Goal: Transaction & Acquisition: Subscribe to service/newsletter

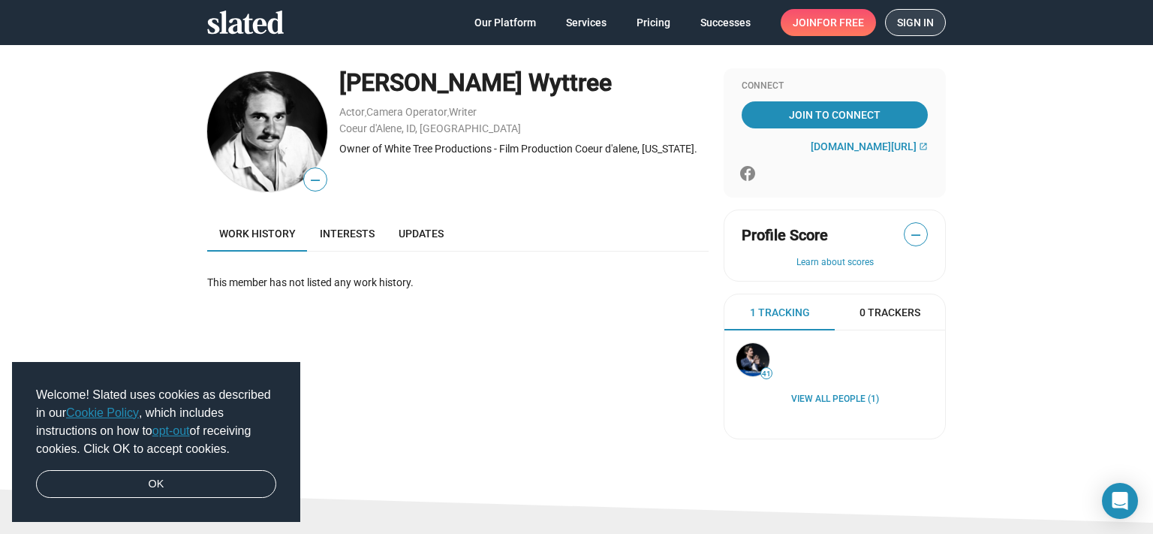
click at [939, 29] on link "Sign in" at bounding box center [915, 22] width 61 height 27
click at [344, 233] on span "Interests" at bounding box center [347, 233] width 55 height 12
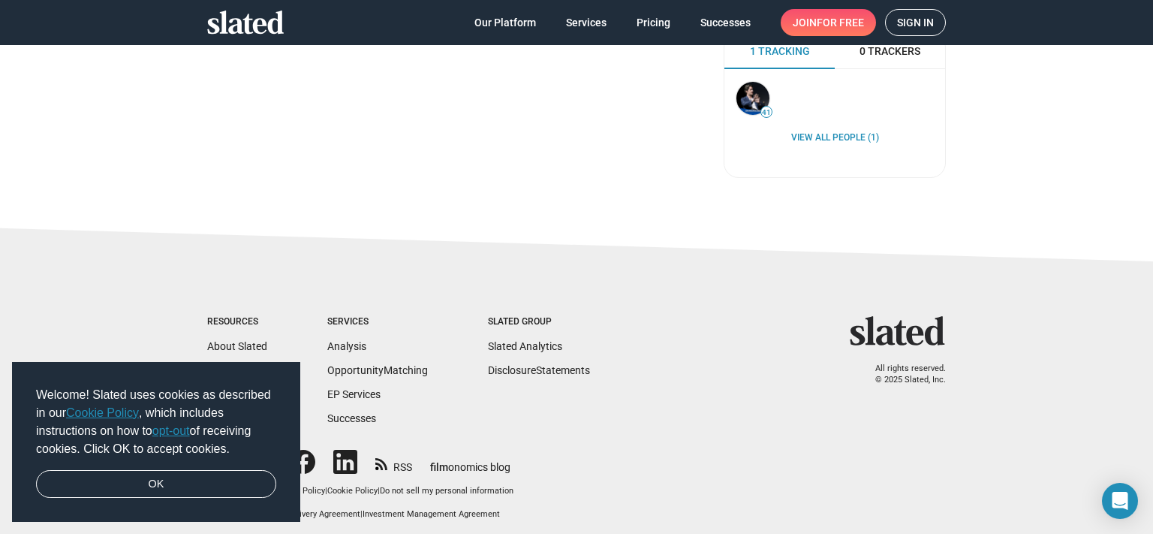
scroll to position [270, 0]
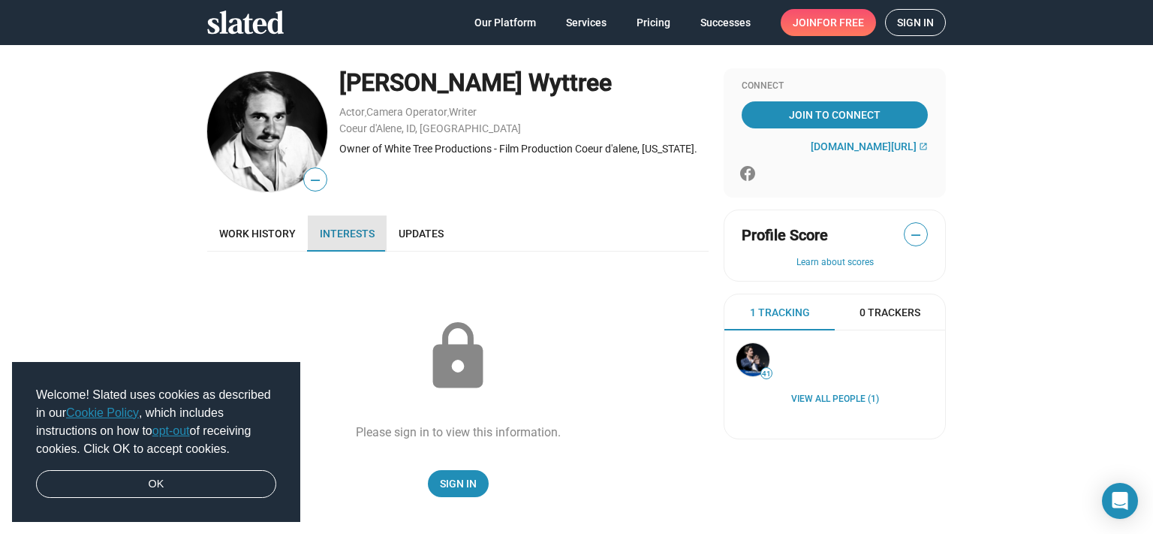
click at [347, 230] on span "Interests" at bounding box center [347, 233] width 55 height 12
click at [433, 229] on span "Updates" at bounding box center [420, 233] width 45 height 12
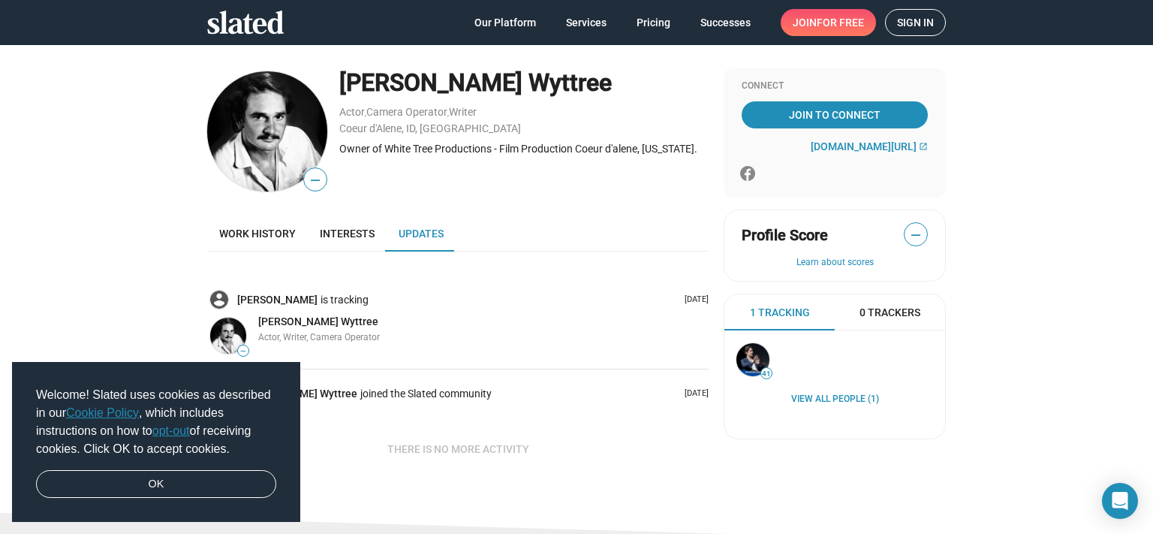
click at [901, 23] on span "Sign in" at bounding box center [915, 23] width 37 height 26
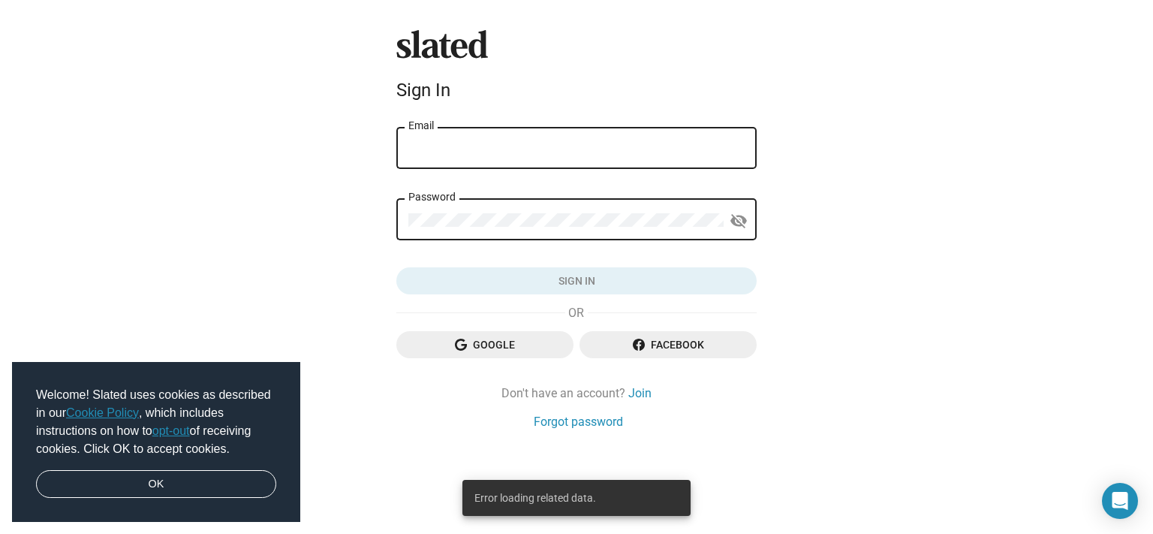
click at [541, 143] on input "Email" at bounding box center [576, 149] width 336 height 14
type input "whitetreeprod@msn.com"
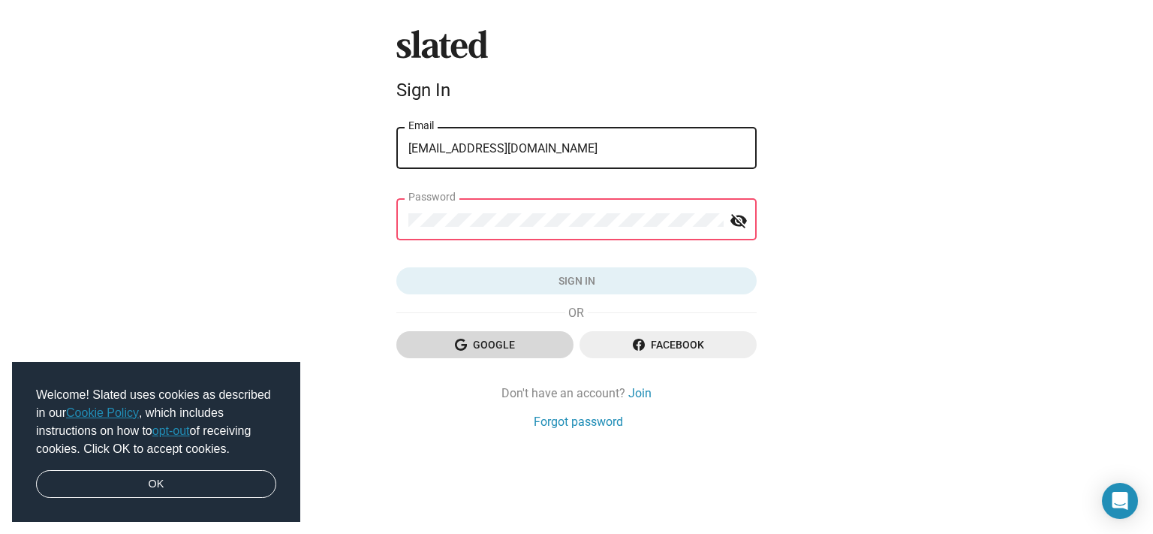
click at [493, 344] on span "Google" at bounding box center [484, 344] width 153 height 27
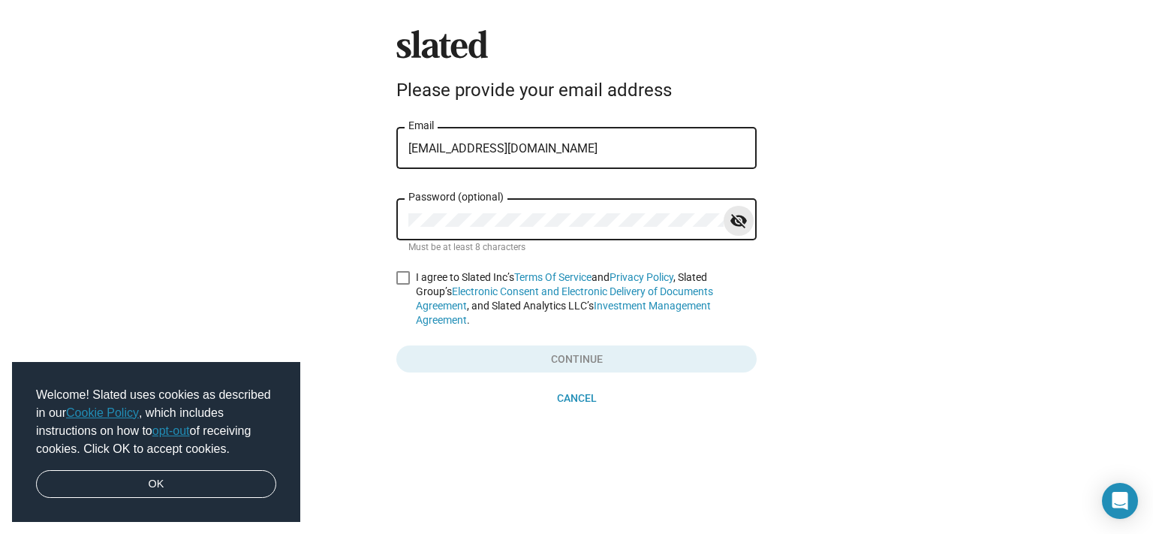
click at [733, 220] on mat-icon "visibility_off" at bounding box center [738, 220] width 18 height 23
click at [407, 274] on span at bounding box center [403, 278] width 14 height 14
click at [403, 284] on input "I agree to Slated Inc’s Terms Of Service and Privacy Policy , Slated Group’s El…" at bounding box center [402, 284] width 1 height 1
checkbox input "true"
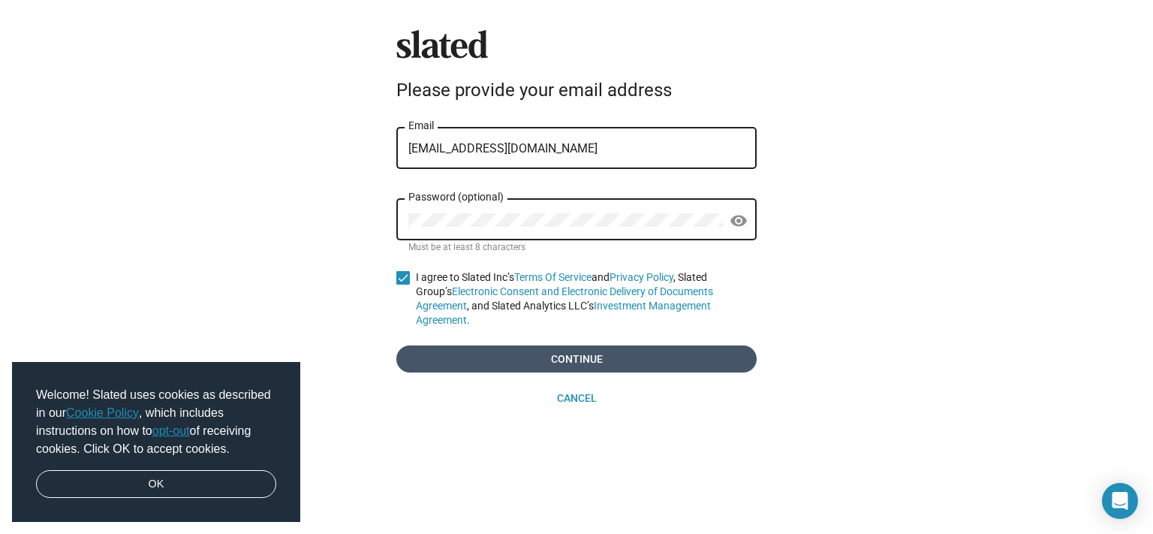
click at [529, 345] on span "Continue" at bounding box center [576, 358] width 336 height 27
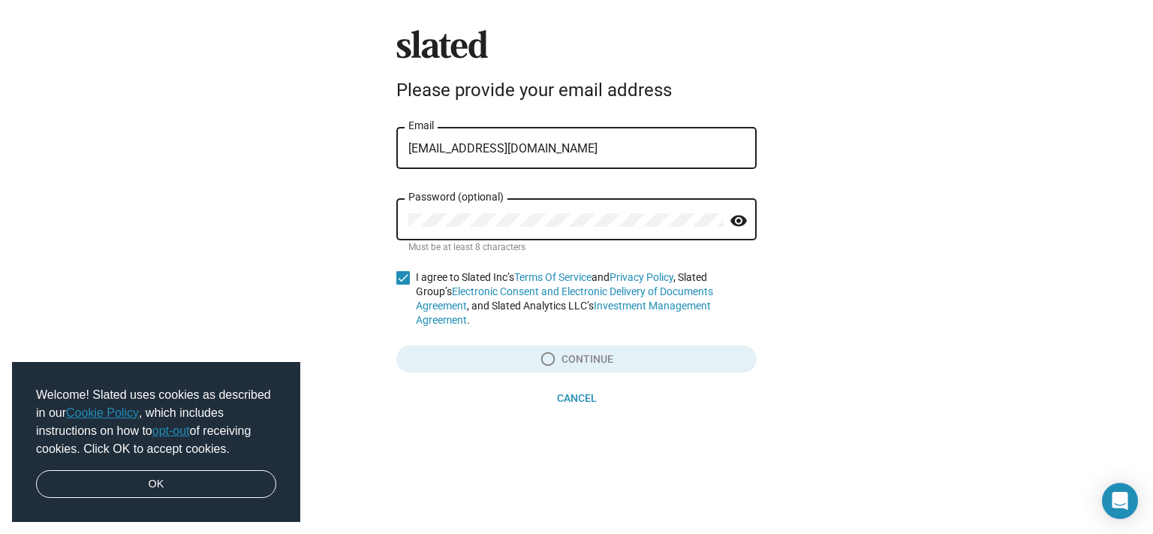
click at [735, 223] on mat-icon "visibility" at bounding box center [738, 220] width 18 height 23
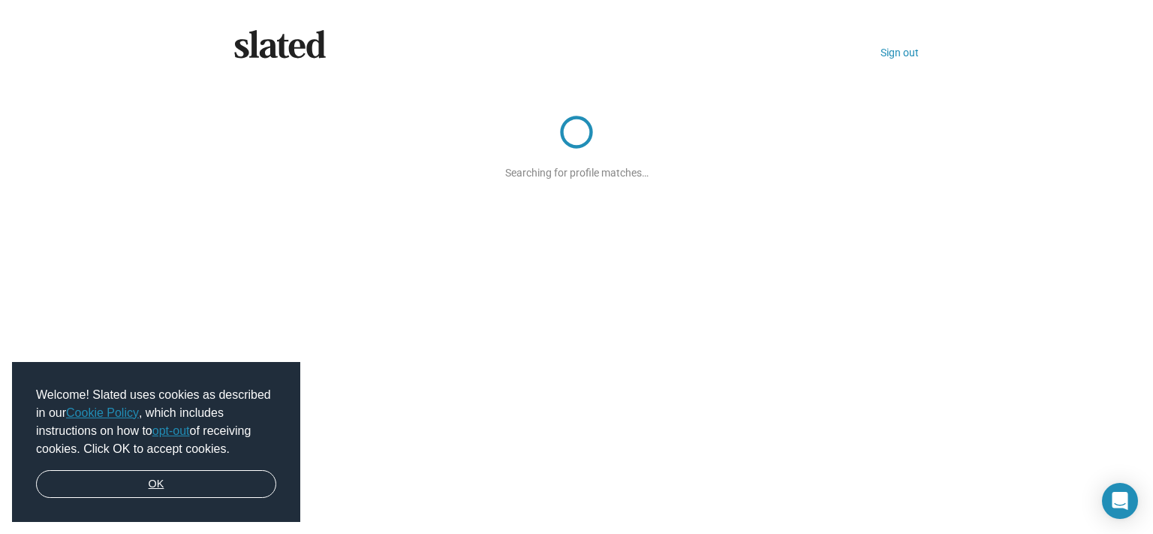
click at [244, 492] on link "OK" at bounding box center [156, 484] width 240 height 29
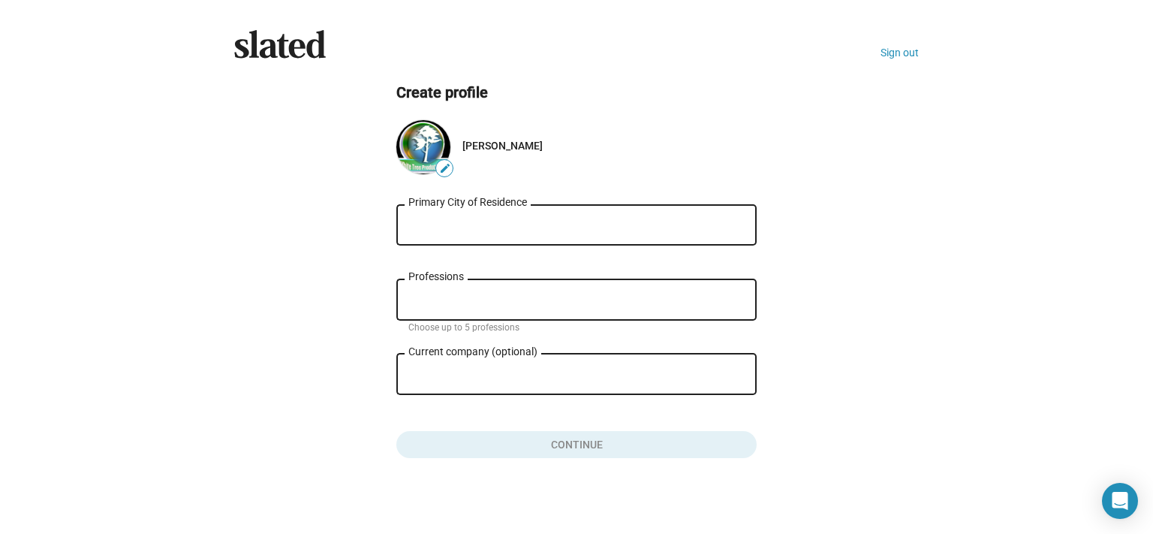
drag, startPoint x: 586, startPoint y: 128, endPoint x: 606, endPoint y: 139, distance: 22.2
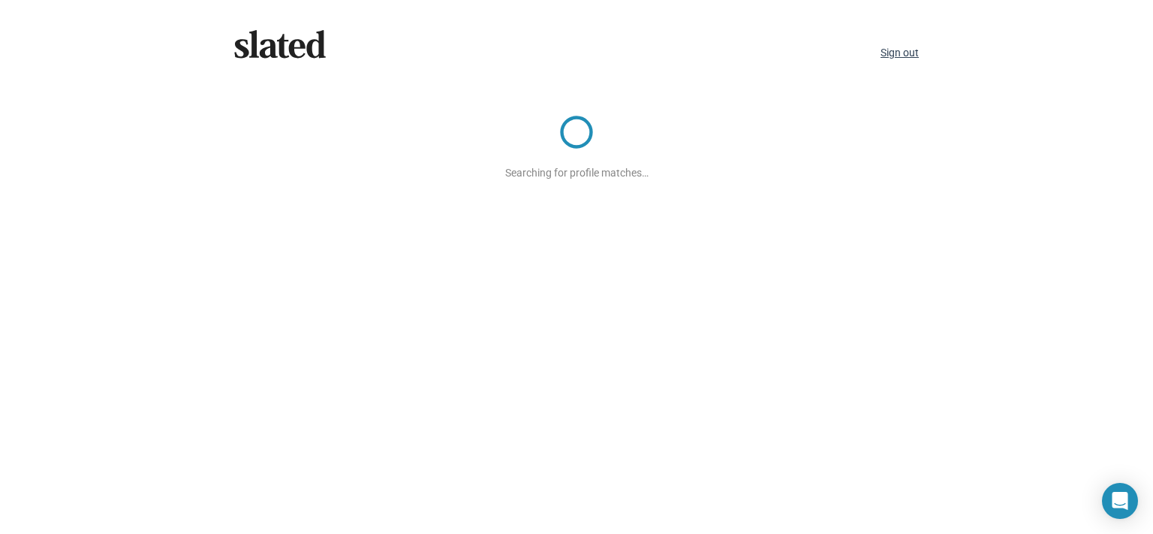
click at [898, 50] on link "Sign out" at bounding box center [899, 53] width 38 height 12
